Goal: Transaction & Acquisition: Purchase product/service

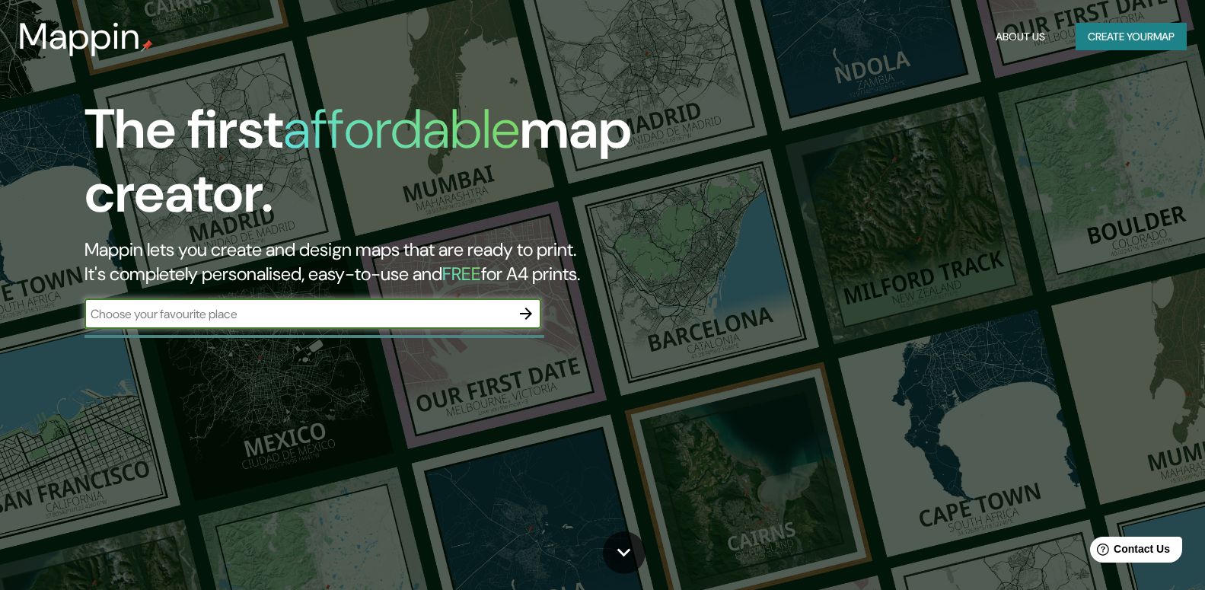
click at [398, 299] on div "The first affordable map creator. Mappin lets you create and design maps that a…" at bounding box center [385, 220] width 723 height 247
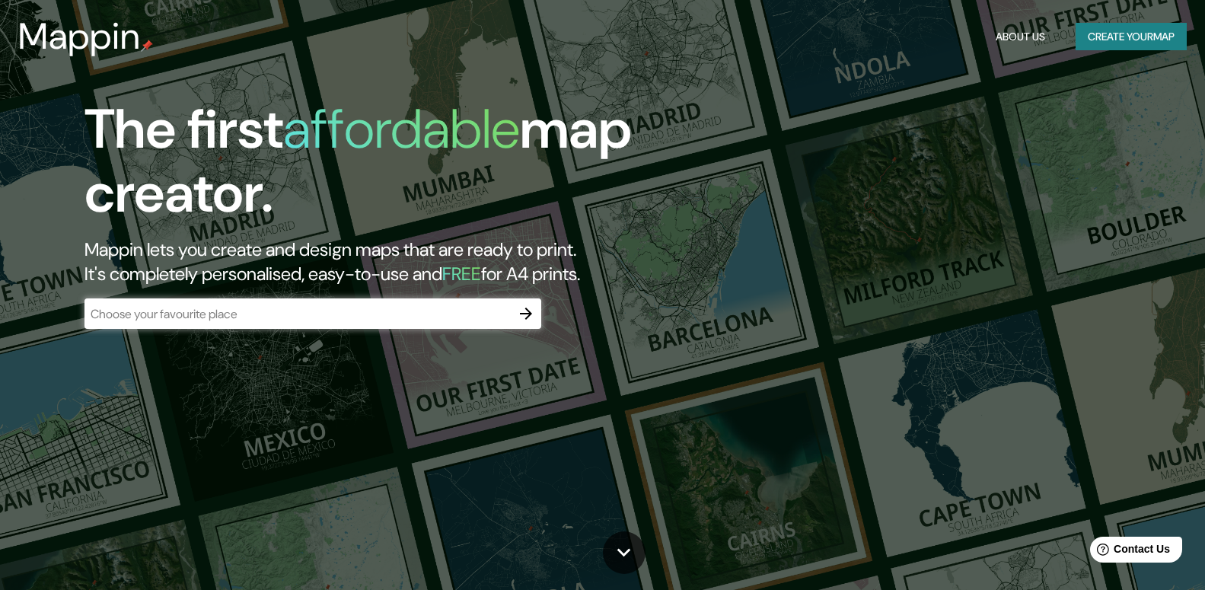
click at [507, 311] on input "text" at bounding box center [298, 314] width 426 height 18
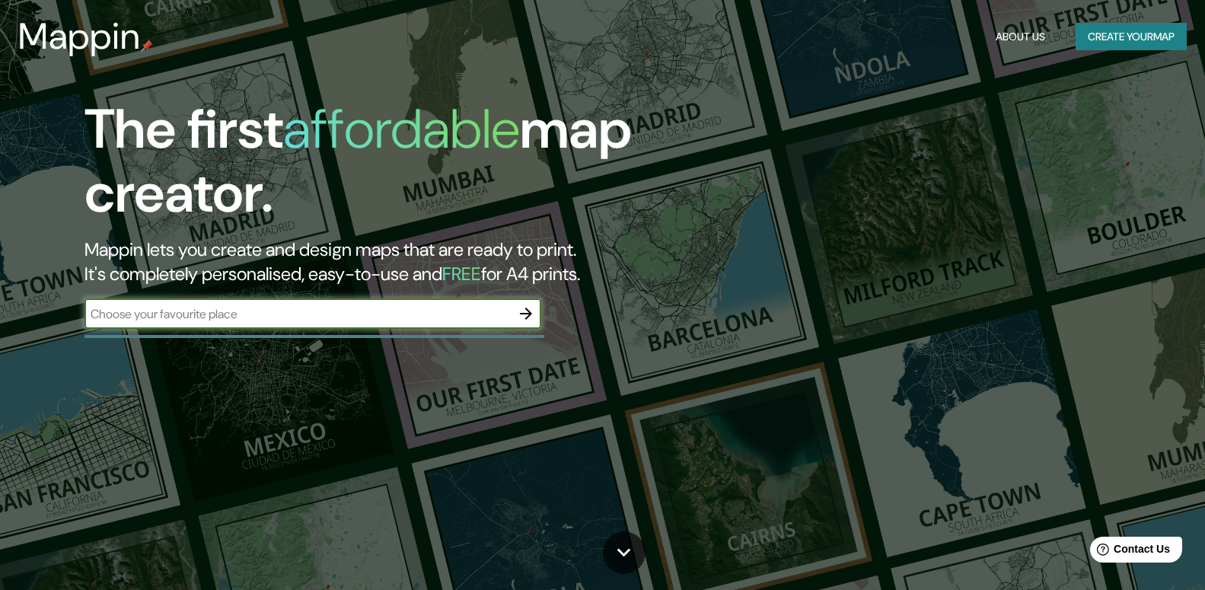
click at [526, 306] on icon "button" at bounding box center [526, 314] width 18 height 18
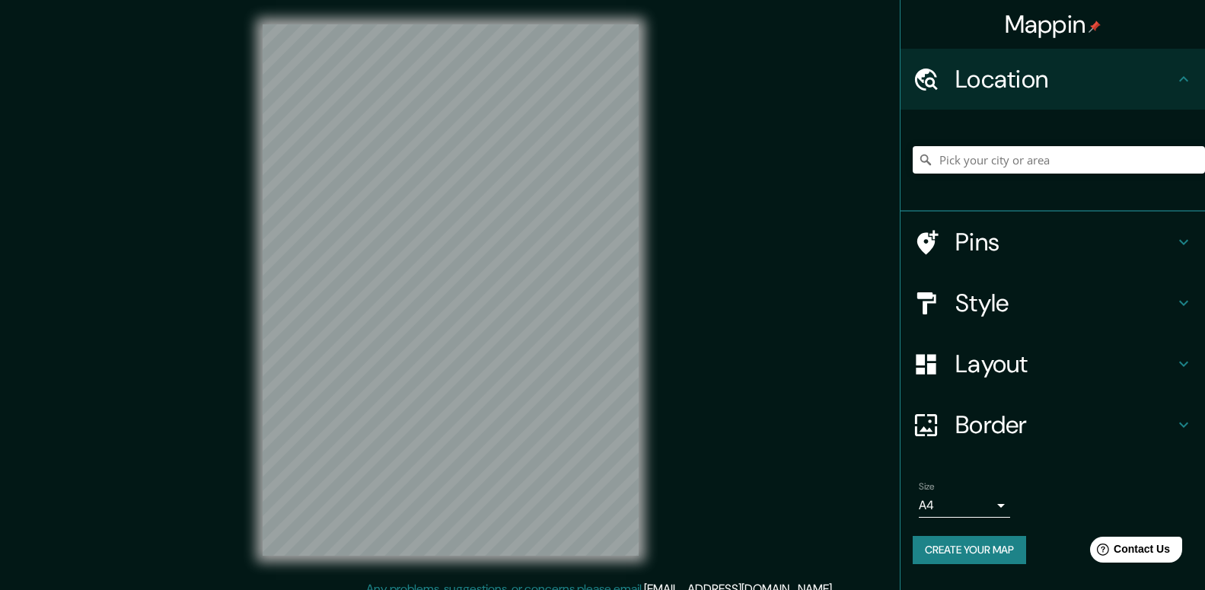
click at [1060, 79] on h4 "Location" at bounding box center [1065, 79] width 219 height 30
click at [954, 164] on input "Pick your city or area" at bounding box center [1059, 159] width 292 height 27
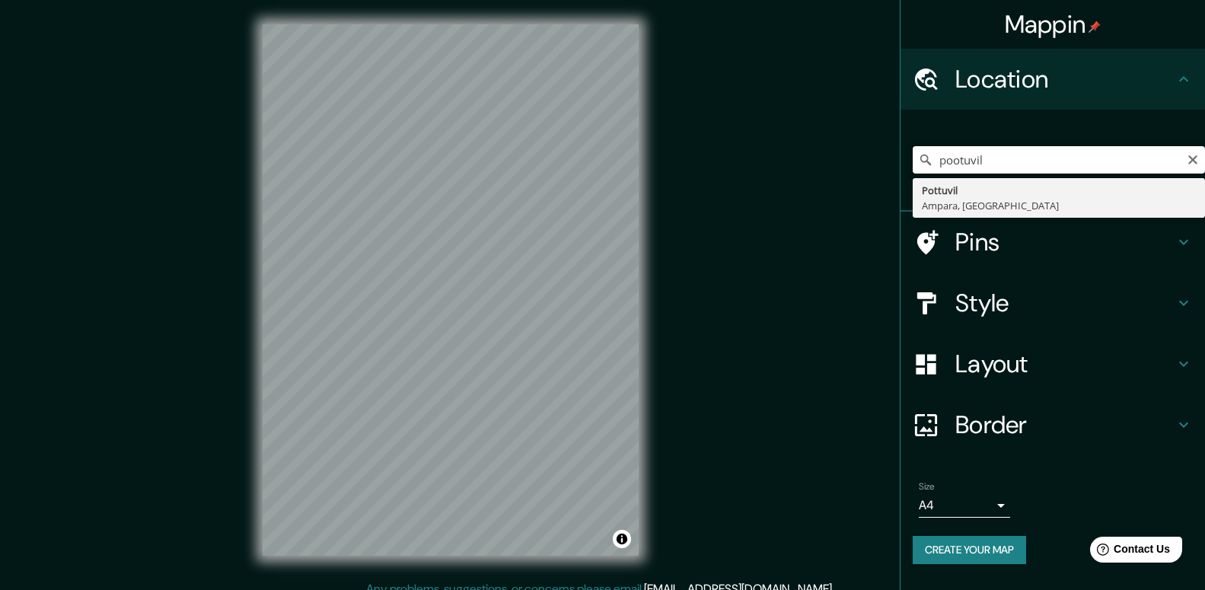
click at [956, 156] on input "pootuvil" at bounding box center [1059, 159] width 292 height 27
type input "Pottuvil, Ampara, [GEOGRAPHIC_DATA]"
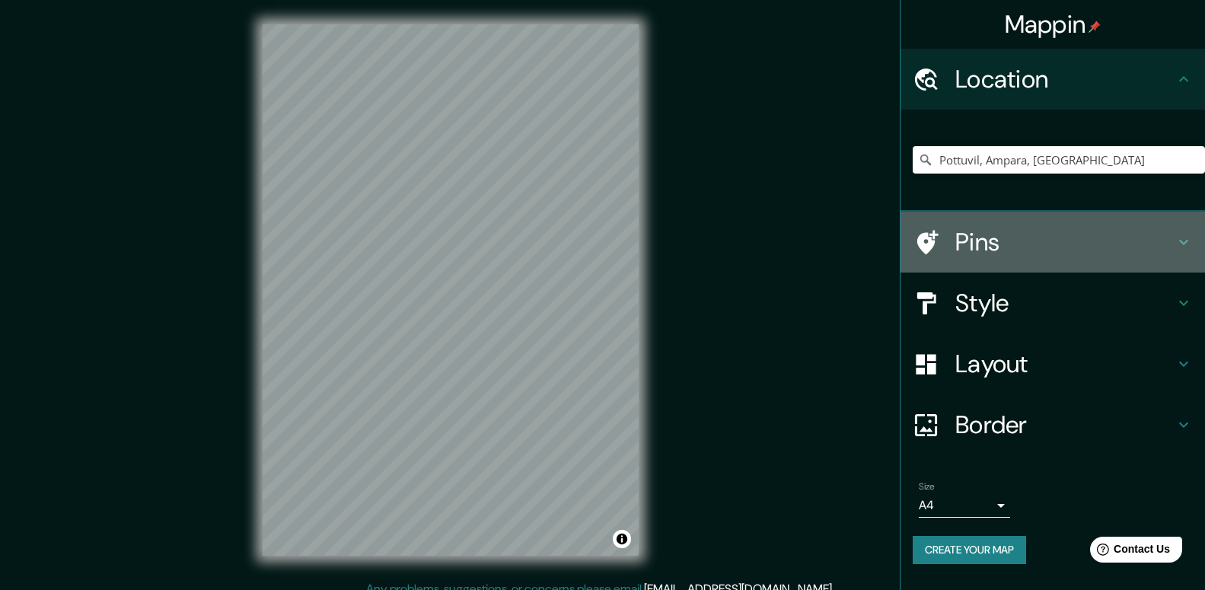
click at [1186, 240] on icon at bounding box center [1184, 242] width 18 height 18
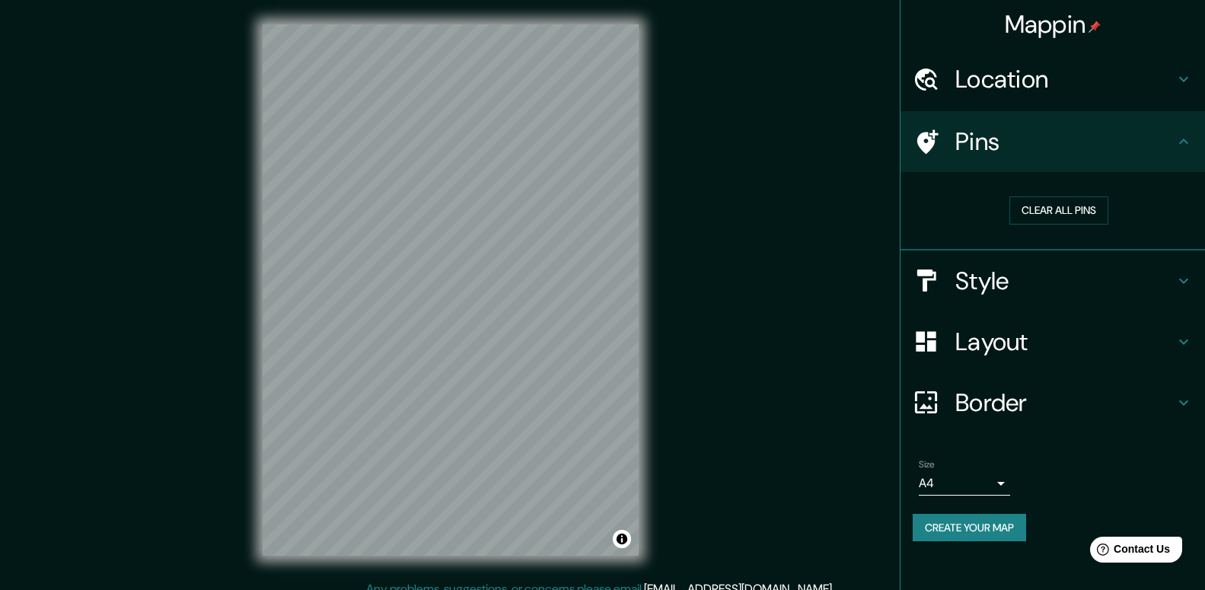
drag, startPoint x: 1068, startPoint y: 212, endPoint x: 1017, endPoint y: 314, distance: 113.4
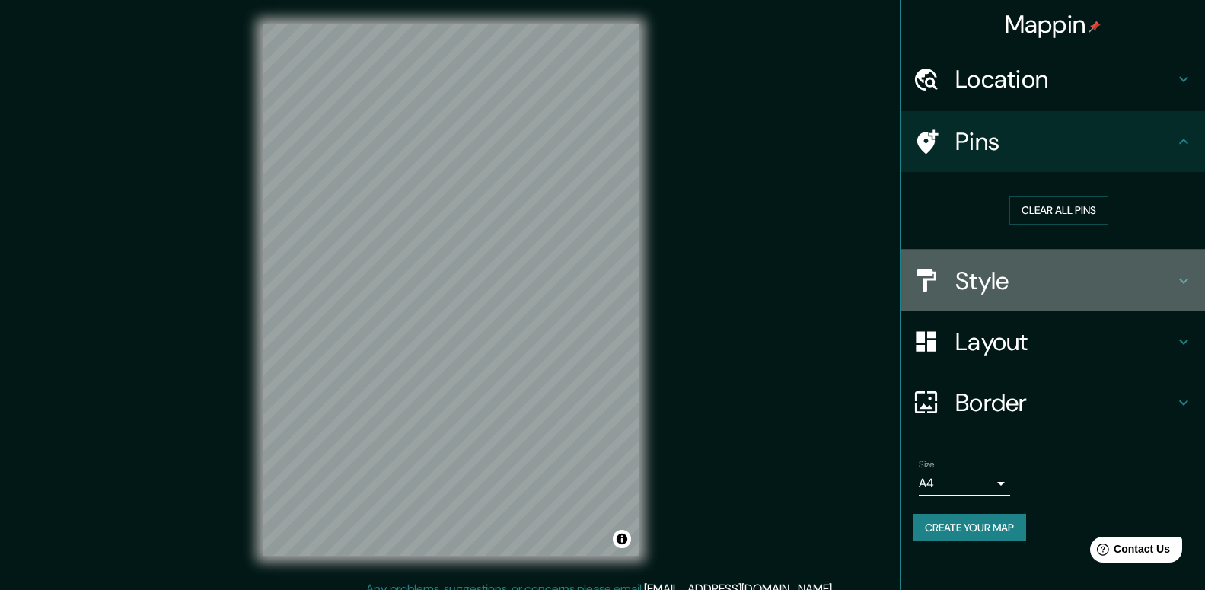
click at [1002, 286] on h4 "Style" at bounding box center [1065, 281] width 219 height 30
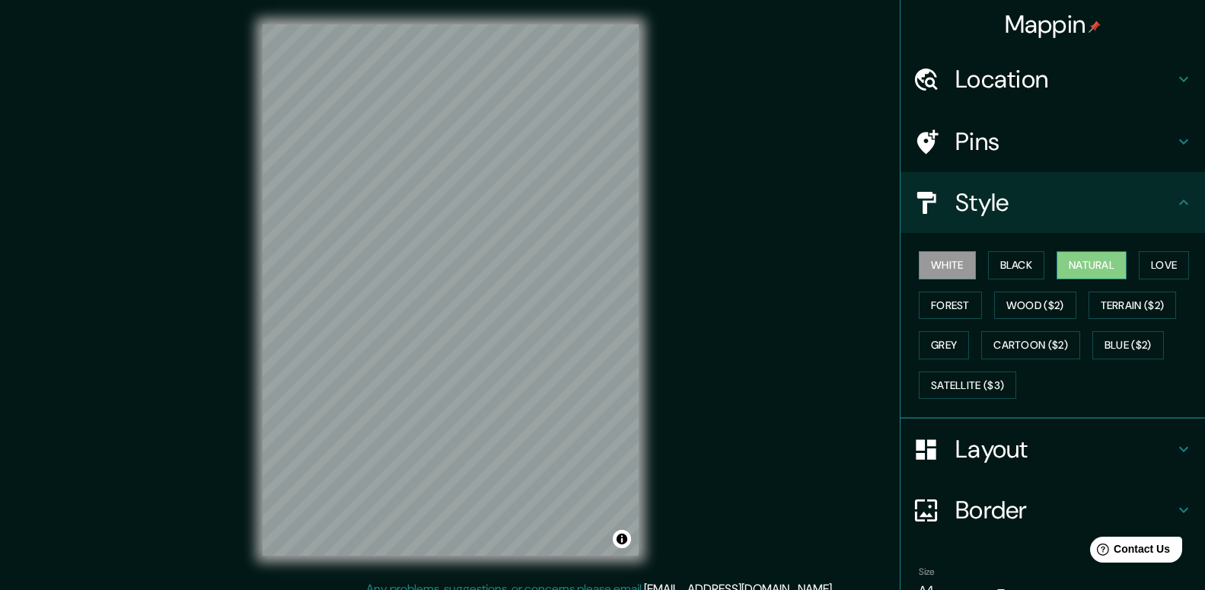
click at [1078, 267] on button "Natural" at bounding box center [1092, 265] width 70 height 28
click at [1153, 270] on button "Love" at bounding box center [1164, 265] width 50 height 28
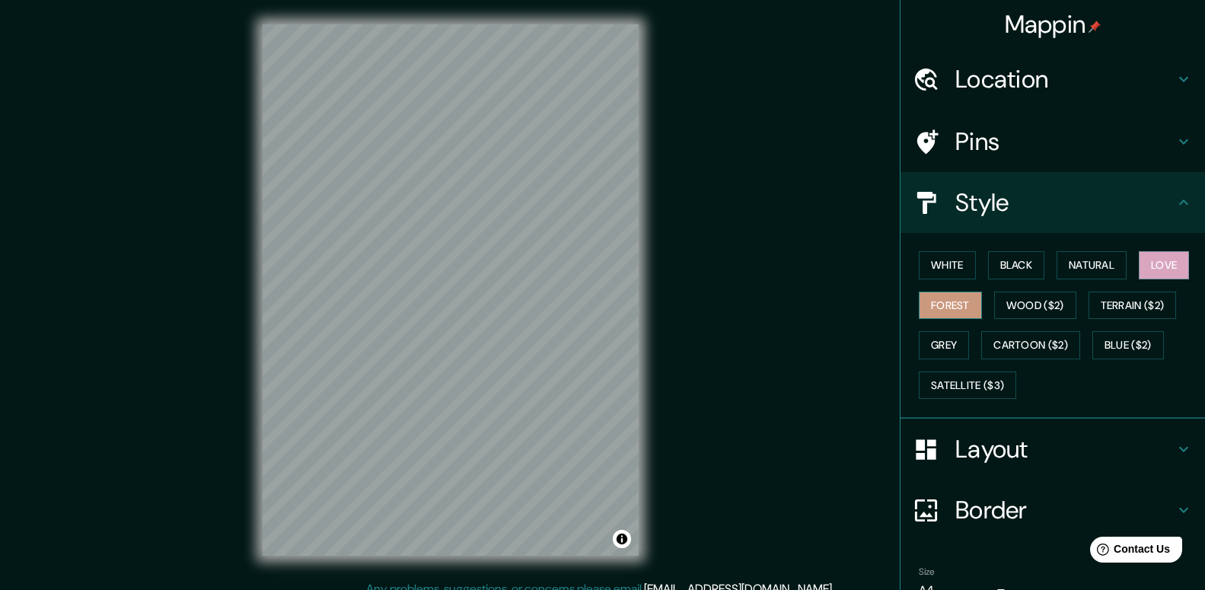
click at [946, 299] on button "Forest" at bounding box center [950, 306] width 63 height 28
click at [937, 356] on button "Grey" at bounding box center [944, 345] width 50 height 28
click at [972, 452] on h4 "Layout" at bounding box center [1065, 449] width 219 height 30
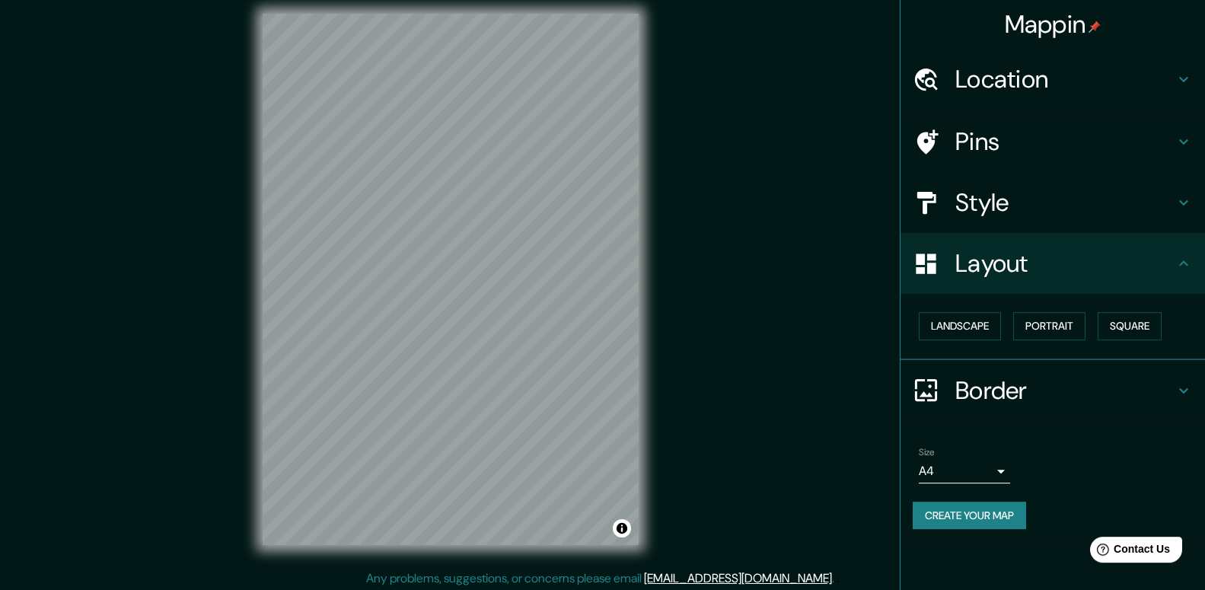
scroll to position [14, 0]
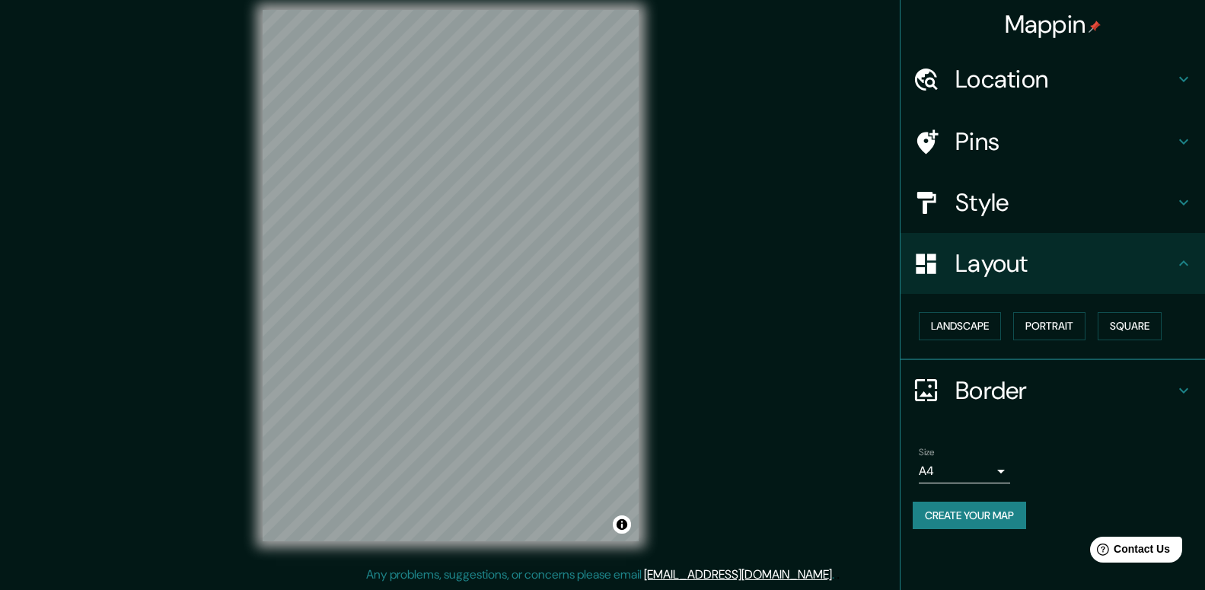
click at [1037, 476] on div "Size A4 single" at bounding box center [1053, 465] width 280 height 49
